Goal: Task Accomplishment & Management: Manage account settings

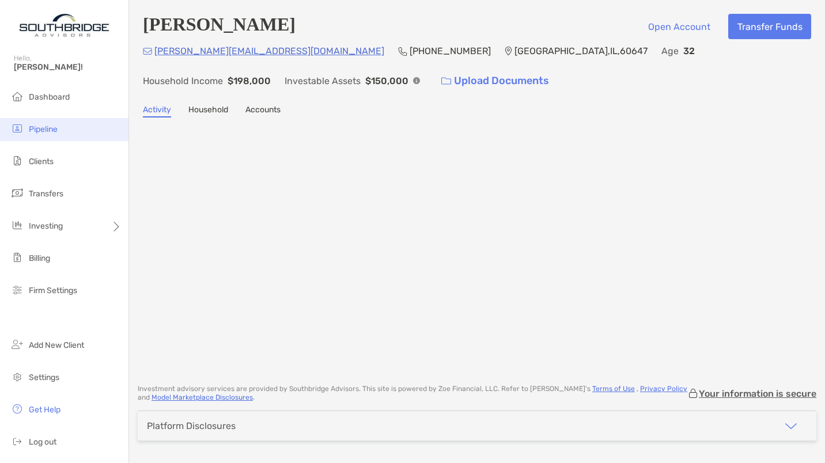
click at [33, 124] on li "Pipeline" at bounding box center [64, 129] width 128 height 23
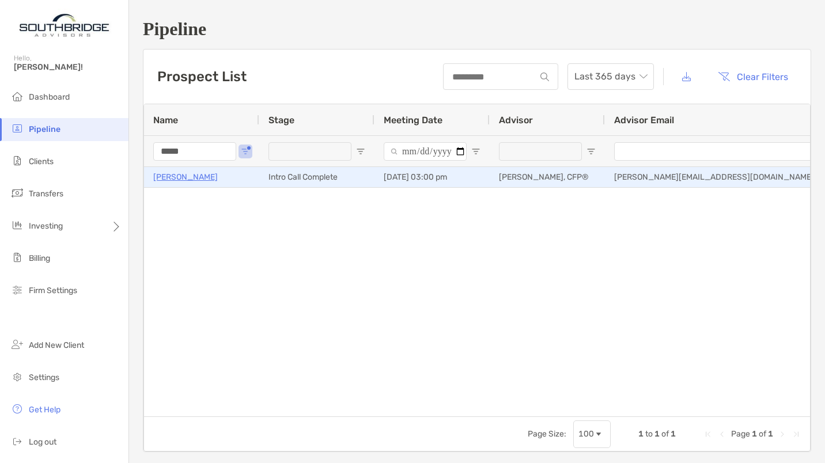
click at [175, 176] on p "[PERSON_NAME]" at bounding box center [185, 177] width 65 height 14
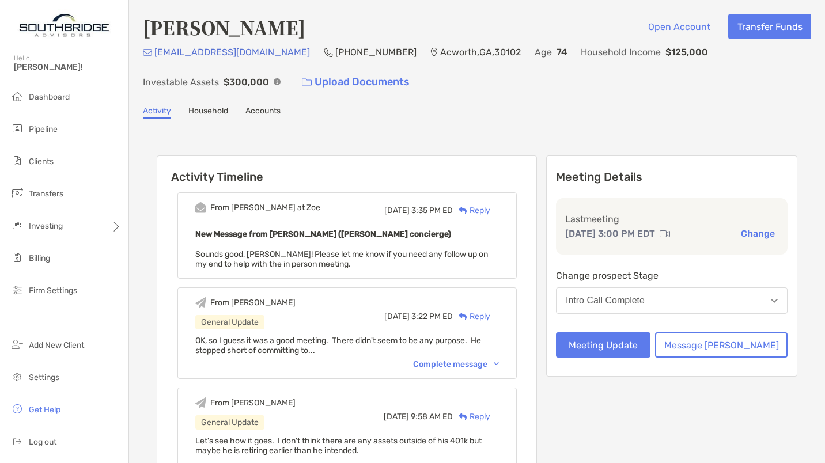
click at [482, 359] on div "Complete message" at bounding box center [456, 364] width 86 height 10
